Goal: Information Seeking & Learning: Understand process/instructions

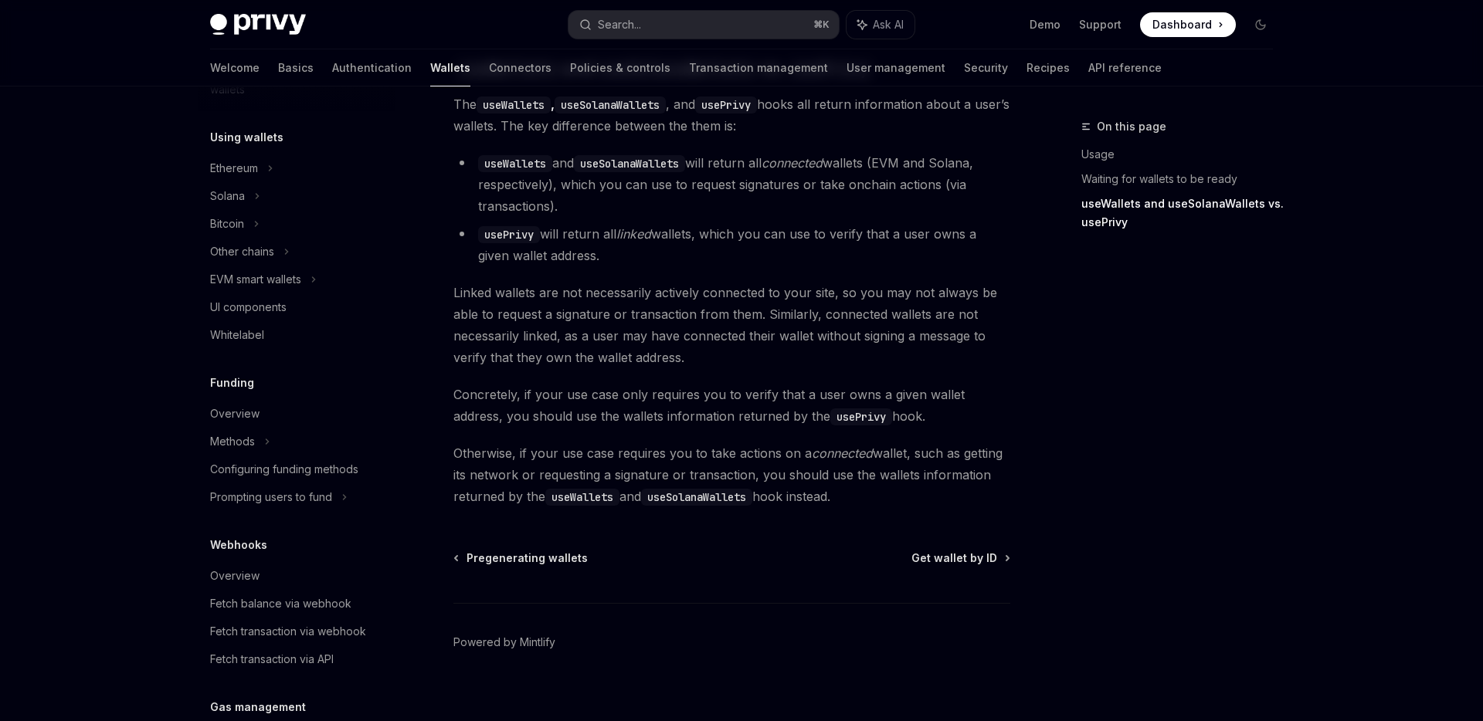
scroll to position [698, 0]
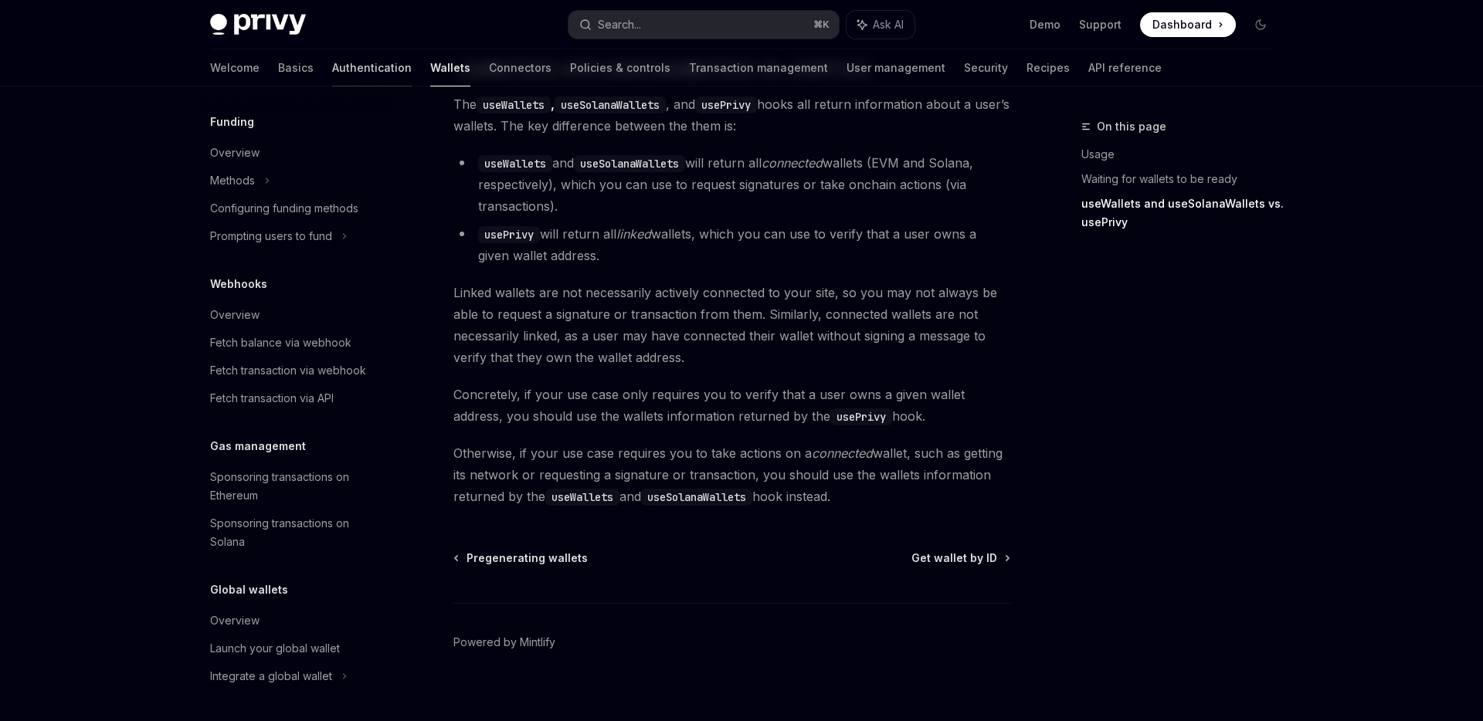
click at [332, 75] on link "Authentication" at bounding box center [372, 67] width 80 height 37
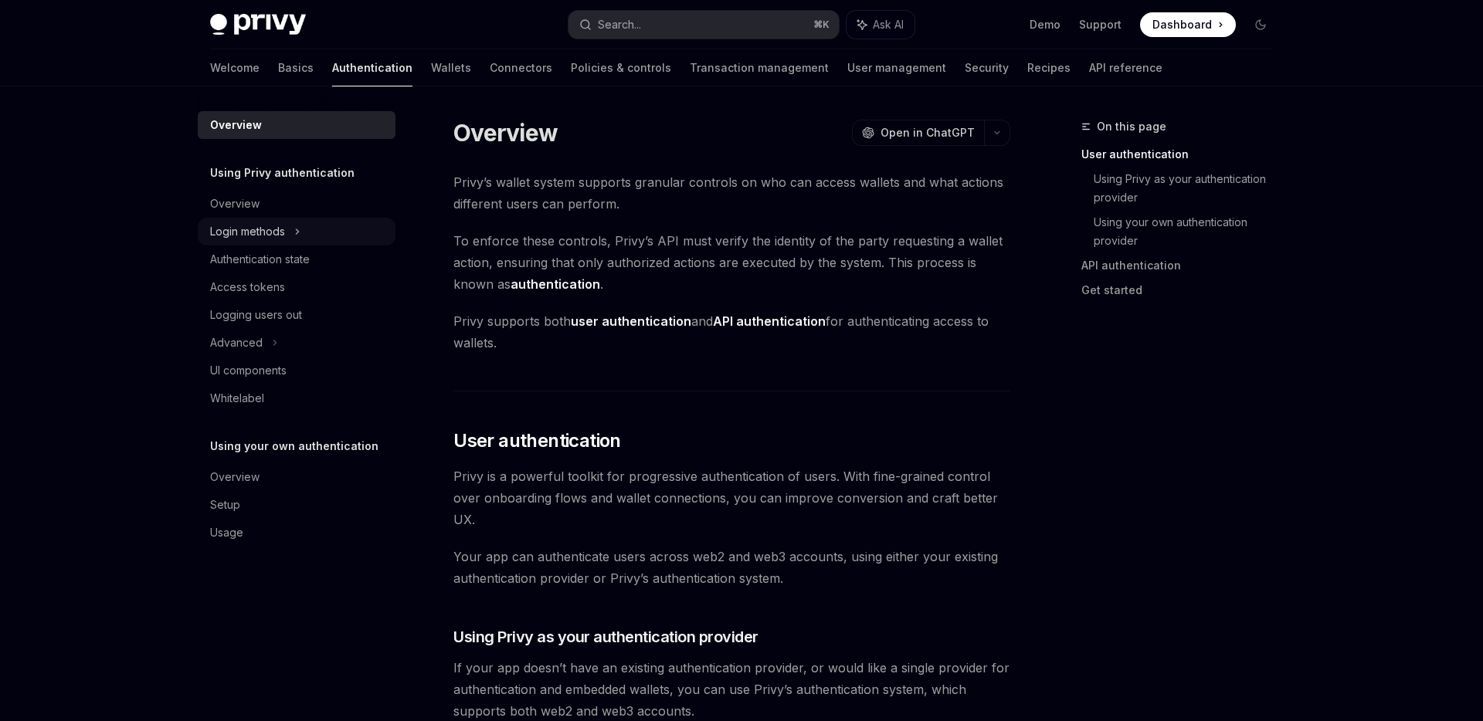
click at [331, 229] on div "Login methods" at bounding box center [297, 232] width 198 height 28
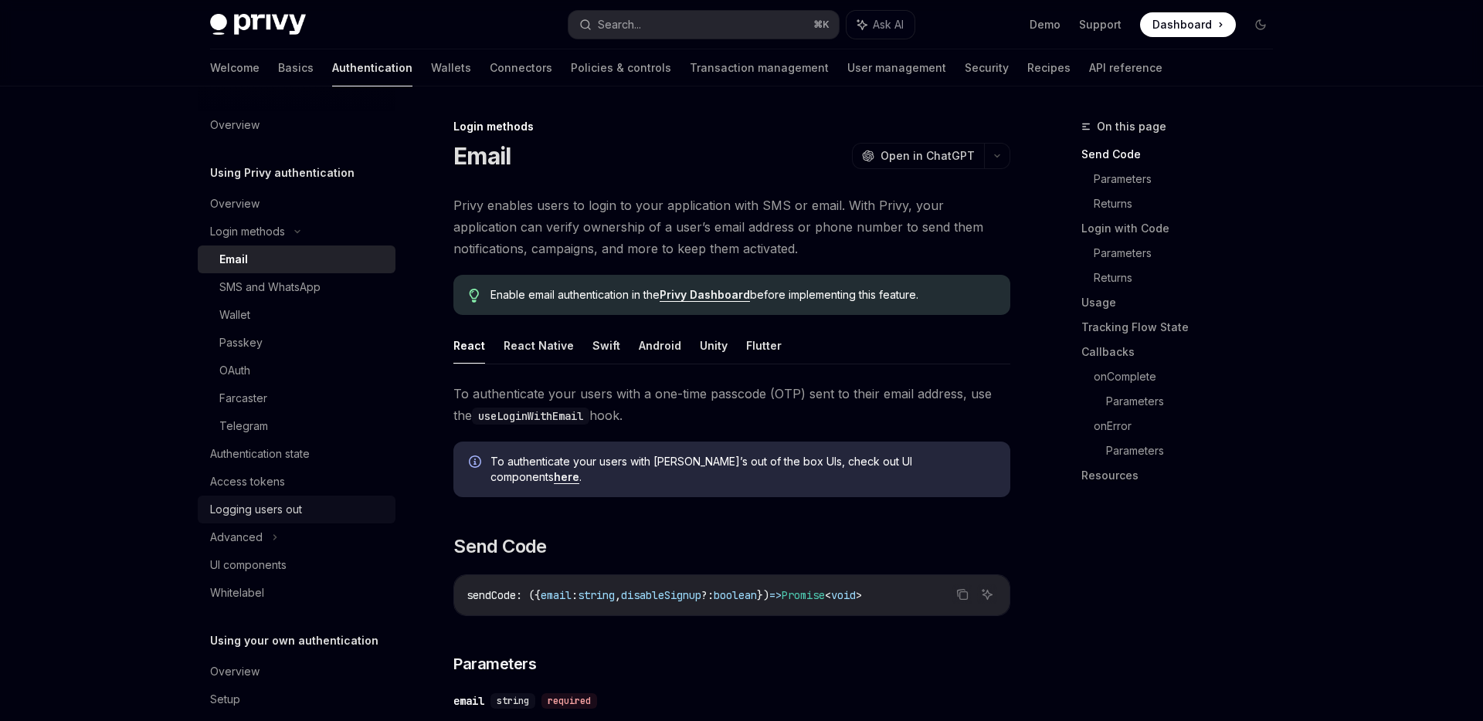
click at [297, 511] on div "Logging users out" at bounding box center [256, 509] width 92 height 19
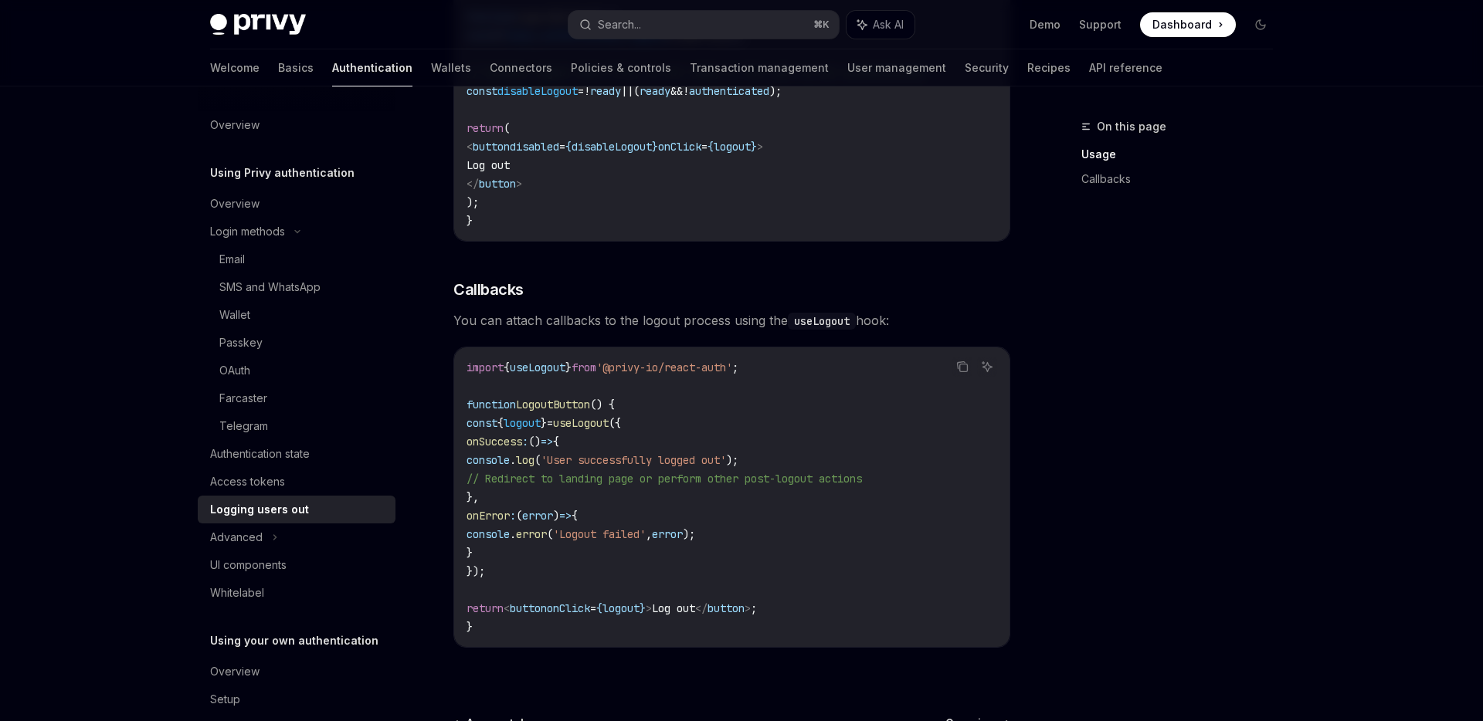
scroll to position [693, 0]
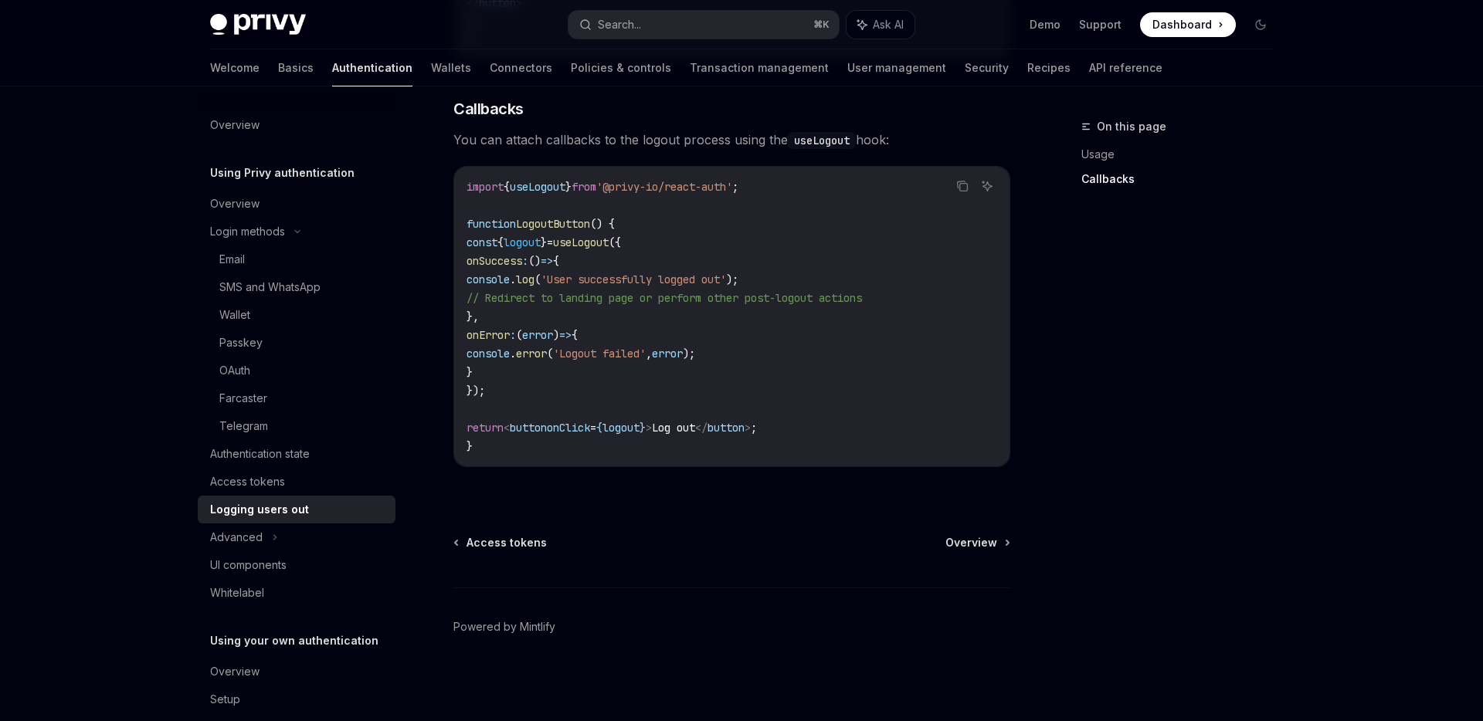
type textarea "*"
